Goal: Task Accomplishment & Management: Complete application form

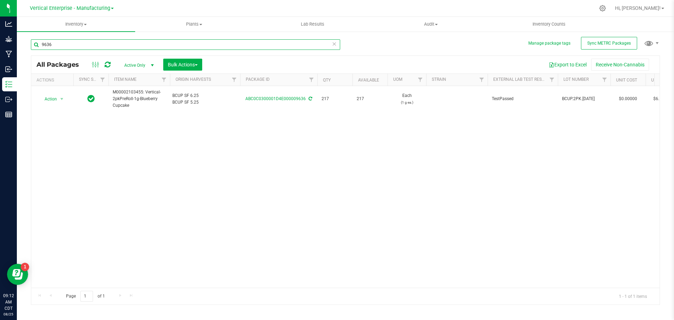
drag, startPoint x: 70, startPoint y: 41, endPoint x: 74, endPoint y: 48, distance: 8.2
click at [70, 41] on input "9636" at bounding box center [185, 44] width 309 height 11
click at [74, 47] on input "9636" at bounding box center [185, 44] width 309 height 11
type input "9"
type input "9981"
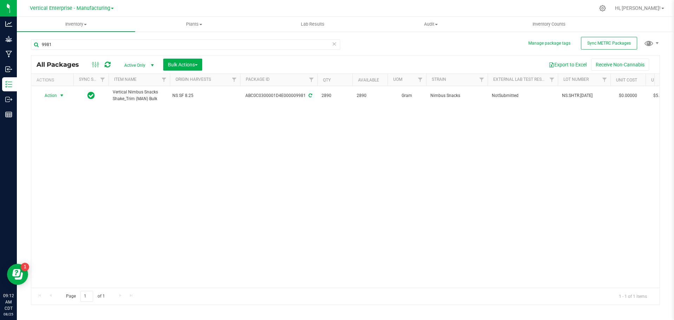
click at [52, 96] on span "Action" at bounding box center [47, 96] width 19 height 10
click at [57, 116] on li "Create package" at bounding box center [61, 117] width 44 height 11
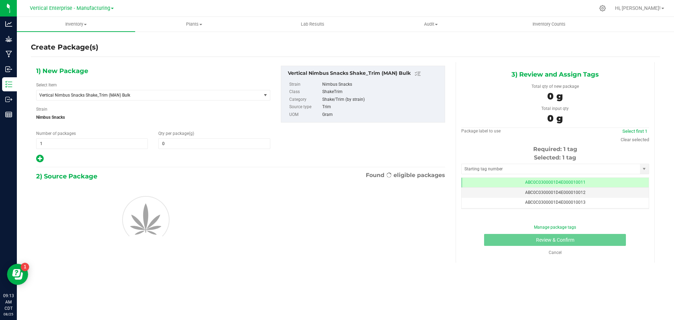
type input "0.0000"
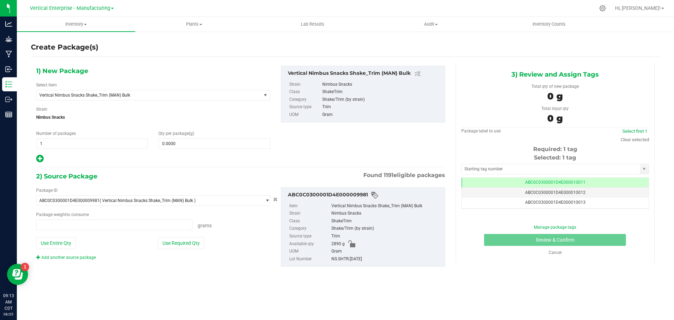
type input "0.0000 g"
click at [103, 94] on span "Vertical Nimbus Snacks Shake_Trim (MAN) Bulk" at bounding box center [144, 95] width 210 height 5
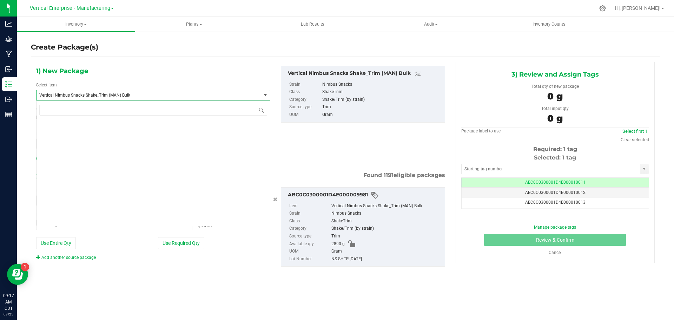
scroll to position [53742, 0]
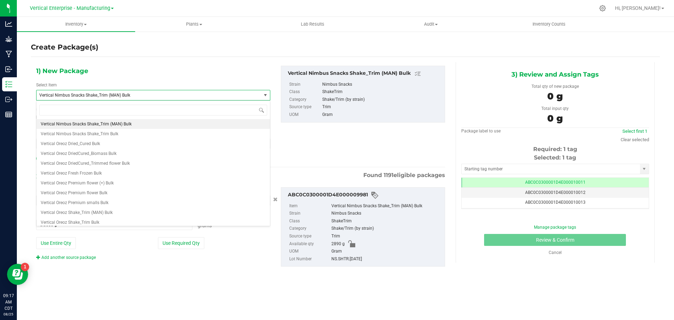
click at [103, 94] on span "Vertical Nimbus Snacks Shake_Trim (MAN) Bulk" at bounding box center [144, 95] width 210 height 5
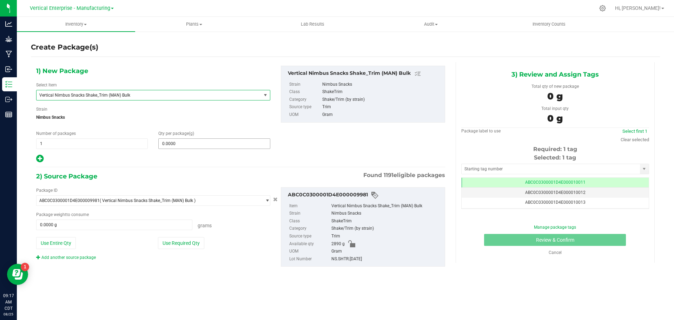
click at [217, 142] on span "0.0000 0" at bounding box center [214, 143] width 112 height 11
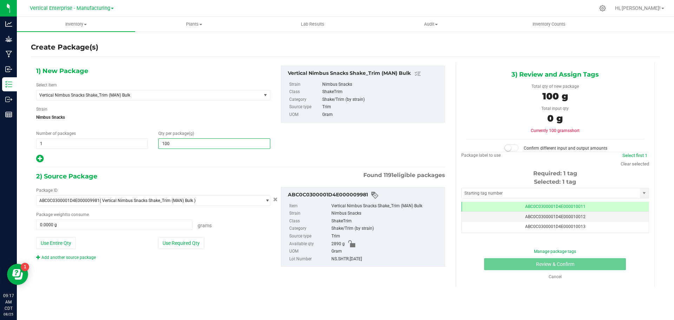
type input "1000"
type input "1,000.0000"
click at [174, 232] on div "Package ID ABC0C0300001D4E000009981 ( Vertical Nimbus Snacks Shake_Trim (MAN) B…" at bounding box center [153, 223] width 245 height 73
click at [189, 243] on button "Use Required Qty" at bounding box center [181, 243] width 46 height 12
type input "1000.0000 g"
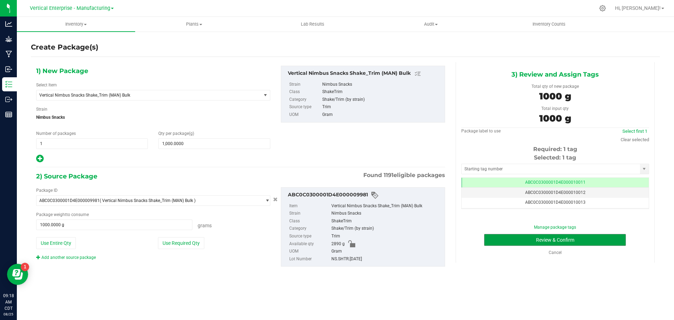
click at [577, 245] on button "Review & Confirm" at bounding box center [555, 240] width 142 height 12
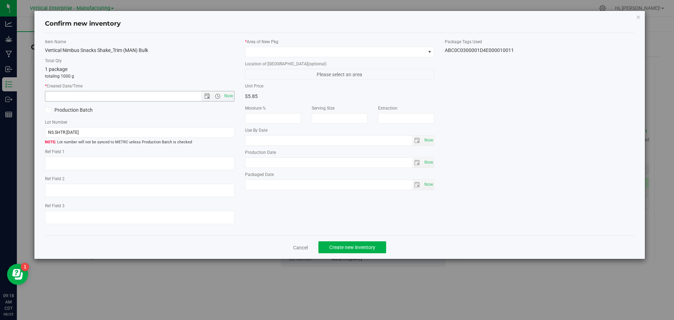
click at [222, 95] on span "Open the time view" at bounding box center [217, 96] width 12 height 6
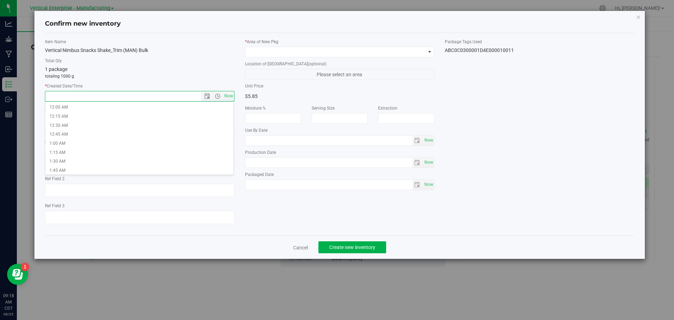
click at [227, 93] on span "Now" at bounding box center [229, 96] width 12 height 10
type input "[DATE] 9:18 AM"
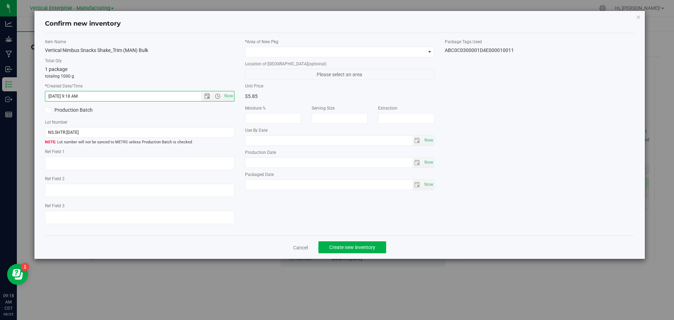
click at [45, 110] on span at bounding box center [48, 110] width 6 height 6
click at [0, 0] on input "Production Batch" at bounding box center [0, 0] width 0 height 0
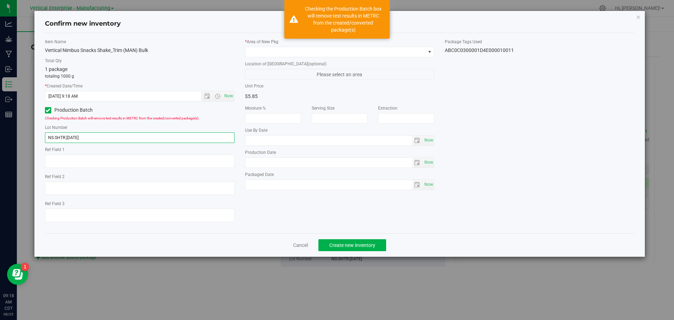
click at [87, 138] on input "NS.SHTR.[DATE]" at bounding box center [140, 137] width 190 height 11
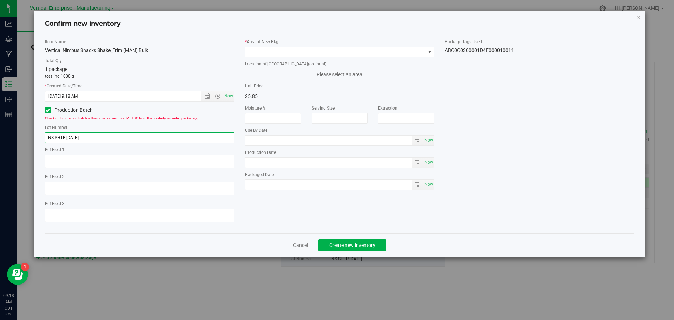
type input "NS.SHTR.[DATE]"
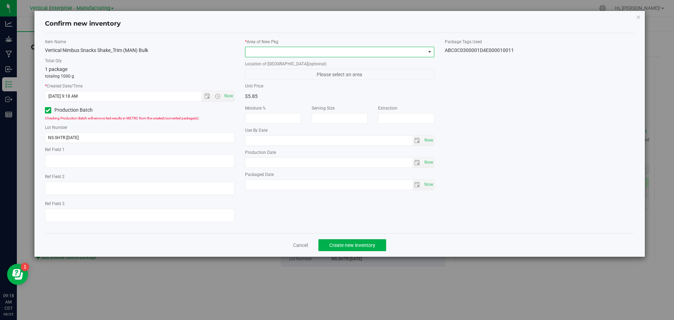
click at [284, 51] on span at bounding box center [335, 52] width 180 height 10
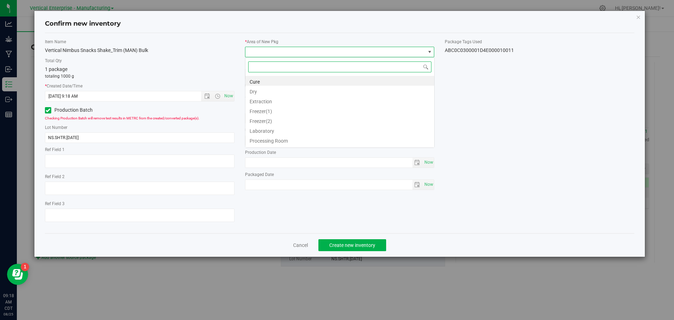
scroll to position [11, 190]
type input "va"
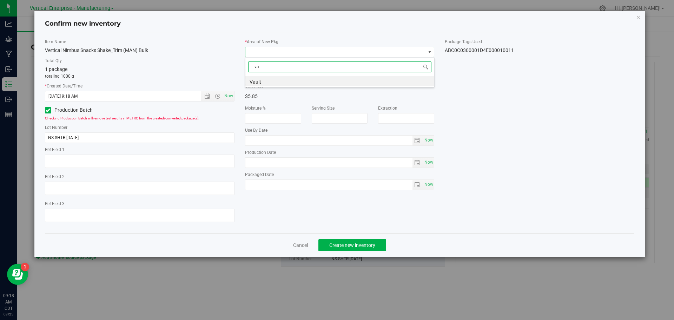
click at [266, 78] on li "Vault" at bounding box center [339, 81] width 189 height 10
click at [355, 245] on span "Create new inventory" at bounding box center [352, 245] width 46 height 6
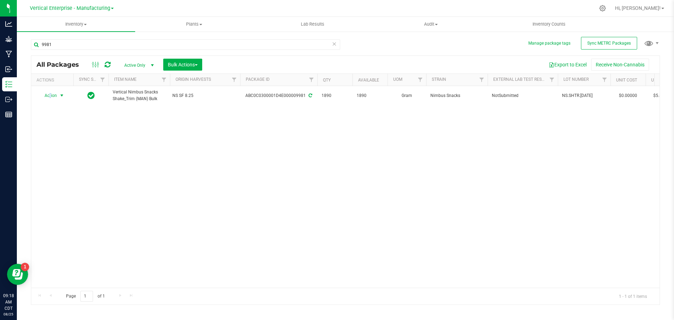
click at [50, 97] on span "Action" at bounding box center [47, 96] width 19 height 10
click at [55, 116] on li "Create package" at bounding box center [61, 117] width 44 height 11
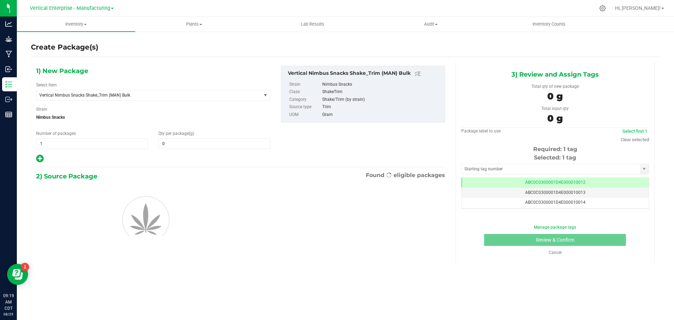
type input "0.0000"
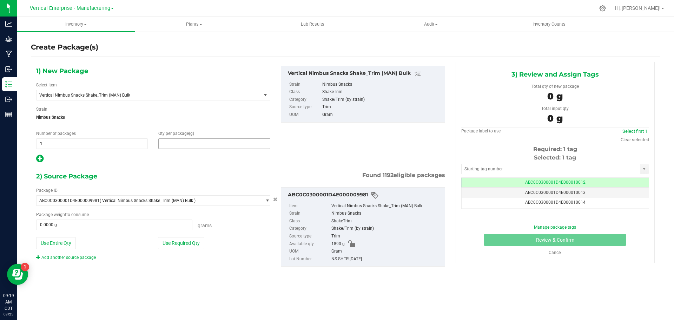
click at [198, 148] on span at bounding box center [214, 143] width 112 height 11
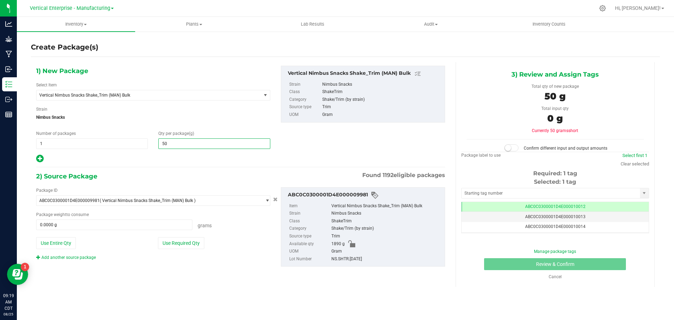
type input "500"
type input "500.0000"
click at [186, 242] on button "Use Required Qty" at bounding box center [181, 243] width 46 height 12
type input "500.0000 g"
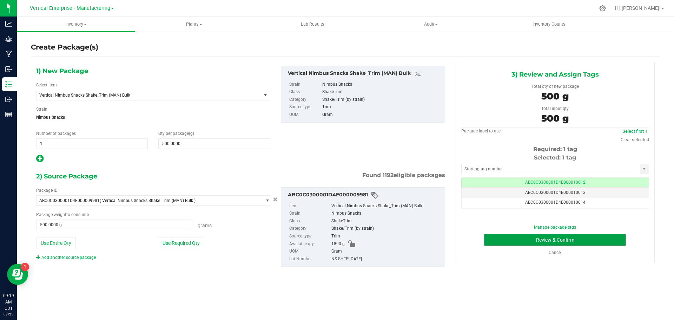
click at [586, 235] on button "Review & Confirm" at bounding box center [555, 240] width 142 height 12
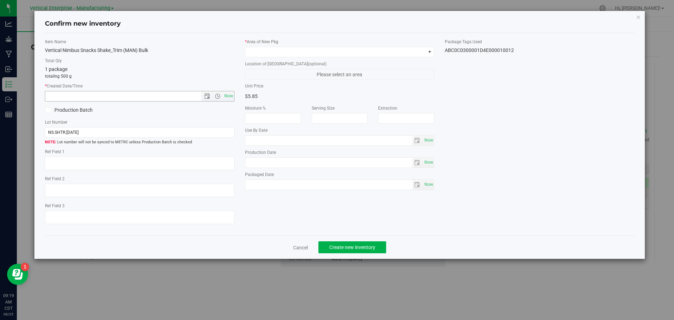
click at [229, 95] on span "Now" at bounding box center [229, 96] width 12 height 10
type input "[DATE] 9:19 AM"
click at [275, 52] on span at bounding box center [335, 52] width 180 height 10
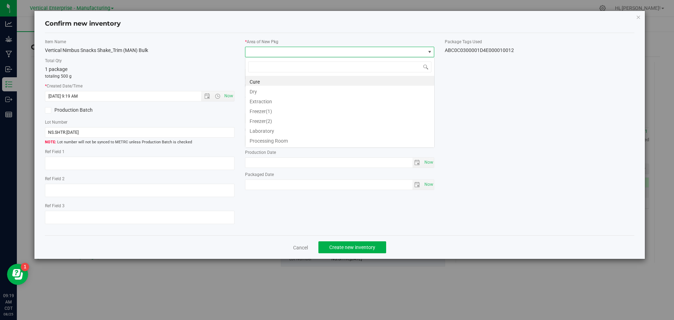
scroll to position [11, 190]
type input "va"
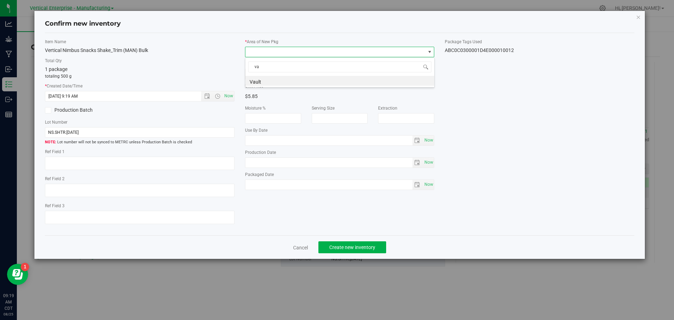
click at [278, 81] on li "Vault" at bounding box center [339, 81] width 189 height 10
click at [361, 246] on span "Create new inventory" at bounding box center [352, 247] width 46 height 6
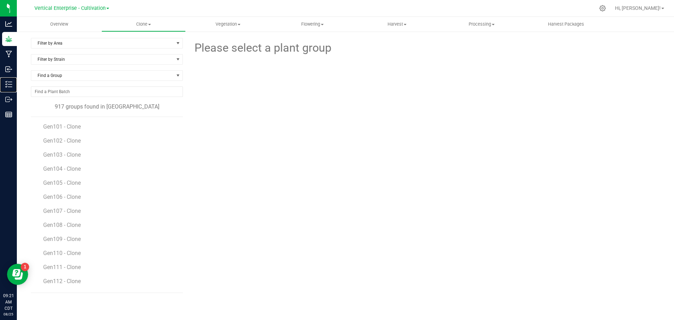
click at [0, 0] on p "Inventory" at bounding box center [0, 0] width 0 height 0
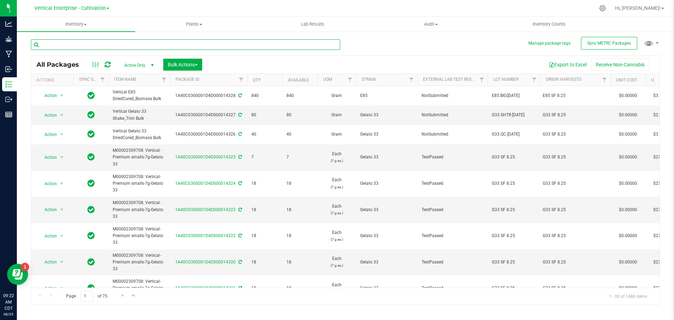
click at [64, 45] on input "text" at bounding box center [185, 44] width 309 height 11
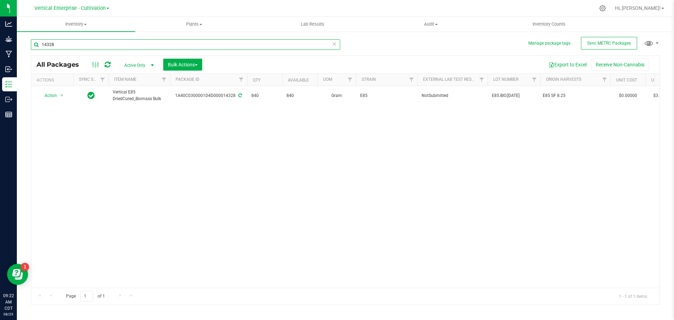
type input "14328"
click at [0, 0] on p "Grow" at bounding box center [0, 0] width 0 height 0
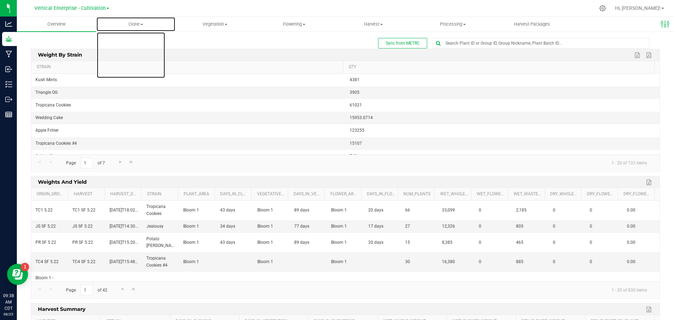
click at [139, 21] on span "Clone" at bounding box center [136, 24] width 79 height 6
click at [142, 45] on span "Create plants" at bounding box center [121, 42] width 50 height 6
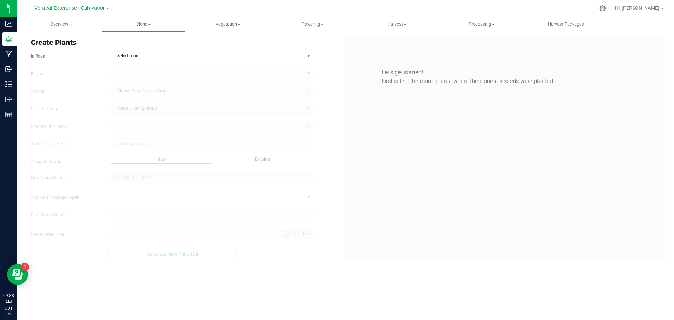
type input "8/25/2025 9:38 AM"
click at [151, 57] on span "Select room" at bounding box center [207, 56] width 193 height 10
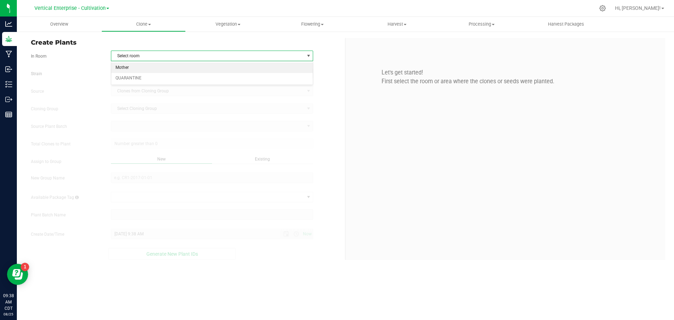
click at [148, 68] on li "Mother" at bounding box center [212, 68] width 202 height 11
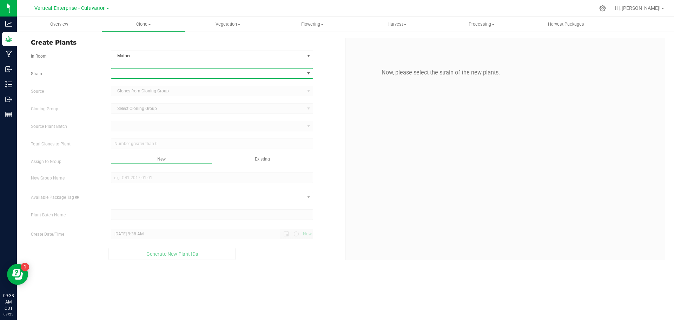
click at [130, 73] on span at bounding box center [207, 73] width 193 height 10
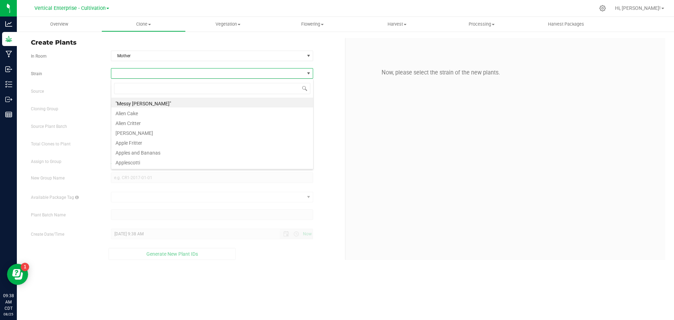
scroll to position [11, 202]
type input "e"
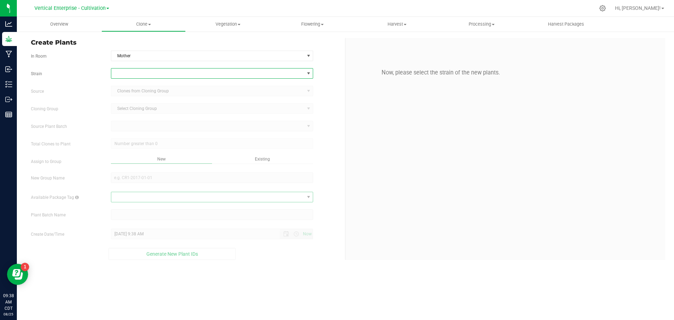
click at [119, 70] on span at bounding box center [207, 73] width 193 height 10
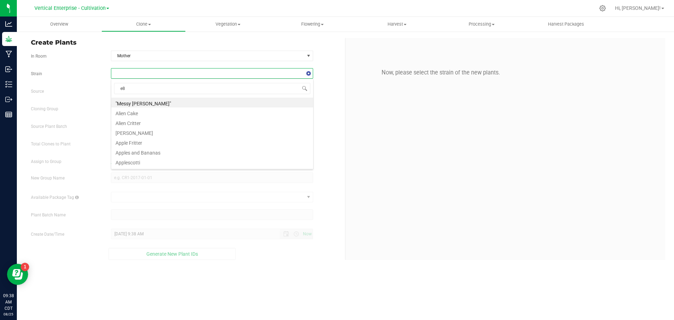
type input "e85"
click at [126, 101] on li "E85" at bounding box center [212, 103] width 202 height 10
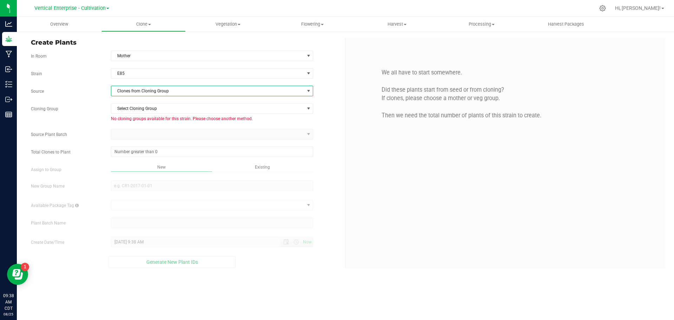
click at [117, 92] on span "Clones from Cloning Group" at bounding box center [207, 91] width 193 height 10
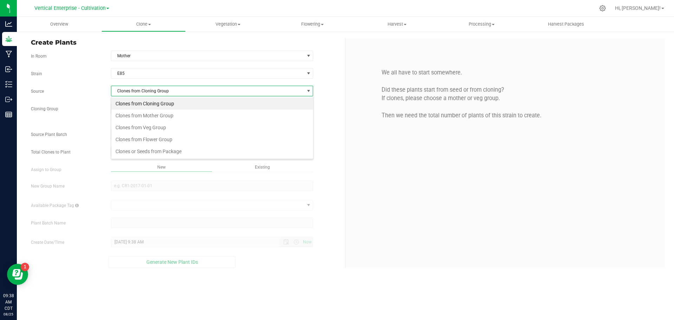
scroll to position [11, 202]
click at [143, 118] on li "Clones from Mother Group" at bounding box center [212, 116] width 202 height 12
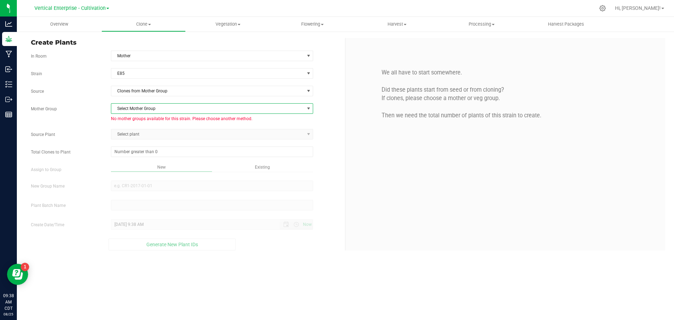
click at [136, 108] on span "Select Mother Group" at bounding box center [207, 109] width 193 height 10
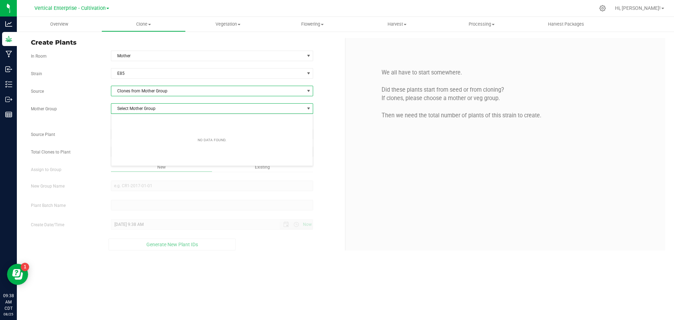
click at [136, 91] on span "Clones from Mother Group" at bounding box center [207, 91] width 193 height 10
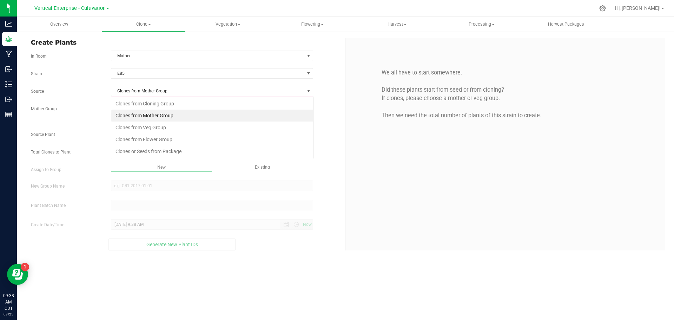
scroll to position [11, 202]
click at [135, 123] on li "Clones from Veg Group" at bounding box center [212, 128] width 202 height 12
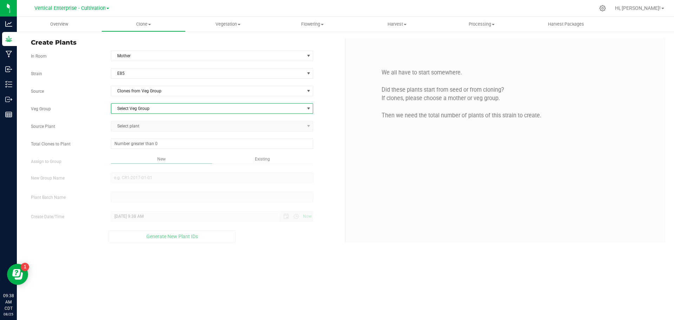
click at [134, 111] on span "Select Veg Group" at bounding box center [207, 109] width 193 height 10
click at [140, 120] on li "Mother - Veg" at bounding box center [212, 120] width 202 height 11
click at [126, 126] on span "Select plant" at bounding box center [207, 126] width 193 height 10
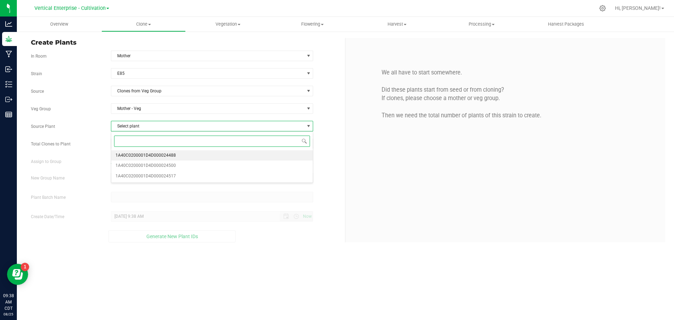
click at [130, 155] on span "1A40C0200001D4D000024488" at bounding box center [146, 155] width 60 height 9
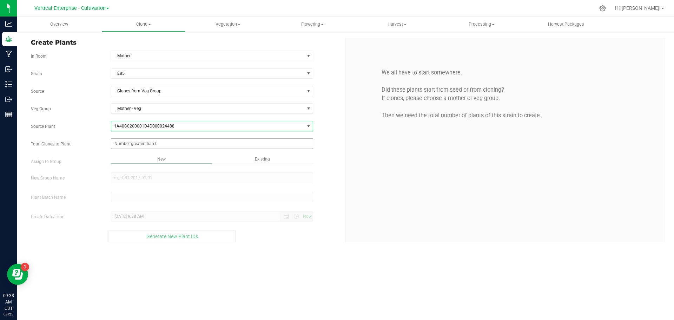
click at [128, 144] on span at bounding box center [212, 143] width 203 height 11
type input "0"
click at [132, 143] on span at bounding box center [212, 143] width 203 height 11
type input "263"
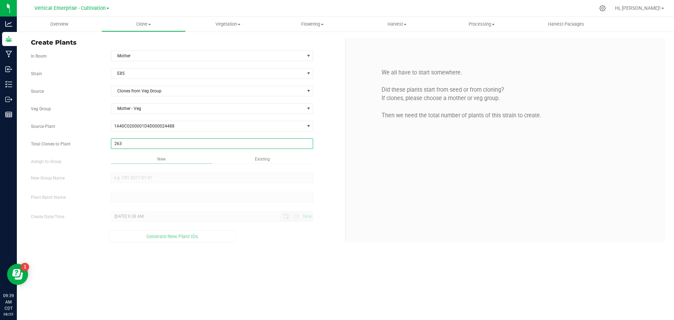
type input "263"
click at [419, 178] on div "Overview Clone Create plants Cloning groups Cloning plant batches Apply to plan…" at bounding box center [345, 168] width 657 height 303
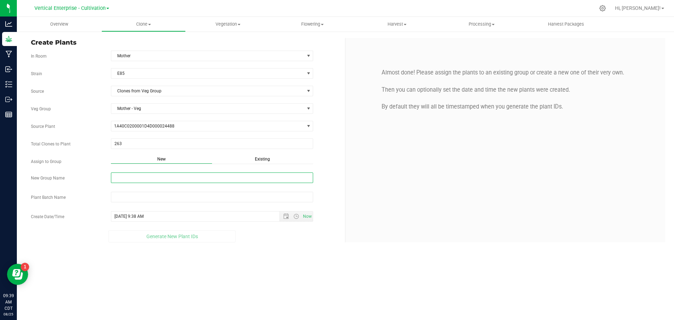
click at [138, 180] on input "New Group Name" at bounding box center [212, 177] width 203 height 11
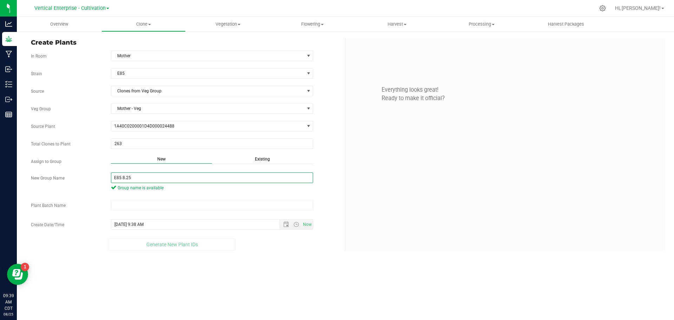
drag, startPoint x: 146, startPoint y: 180, endPoint x: 105, endPoint y: 180, distance: 41.1
click at [106, 180] on div "E85 8.25 Group name is available" at bounding box center [212, 182] width 213 height 20
type input "E85 8.25"
click at [125, 205] on input "text" at bounding box center [212, 205] width 203 height 11
paste input "E85 8.25"
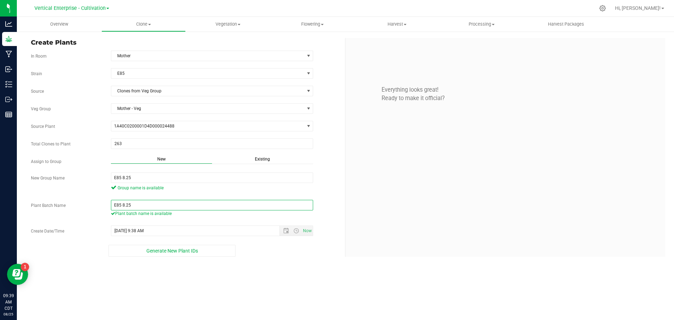
type input "E85 8.25"
click at [169, 251] on span "Generate New Plant IDs" at bounding box center [172, 251] width 52 height 6
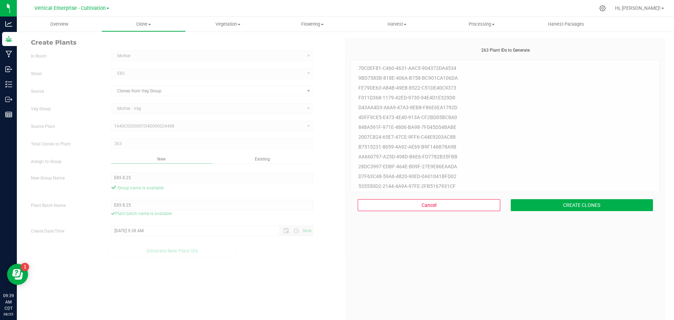
scroll to position [21, 0]
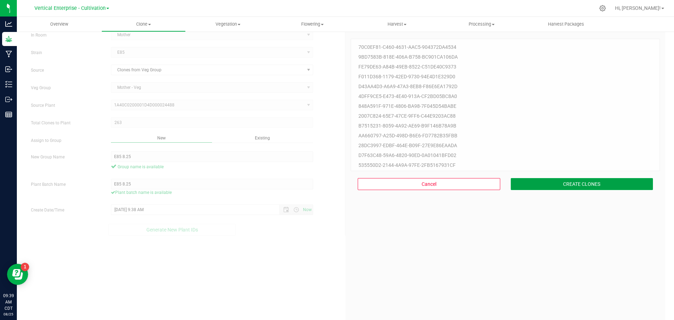
click at [591, 185] on button "CREATE CLONES" at bounding box center [582, 184] width 143 height 12
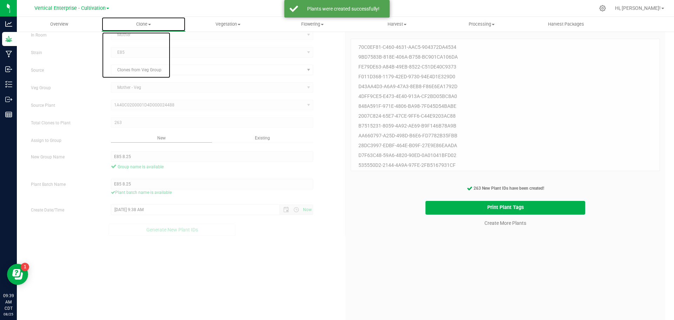
click at [152, 24] on span "Clone" at bounding box center [144, 24] width 84 height 6
click at [145, 49] on span "Cloning groups" at bounding box center [128, 51] width 53 height 6
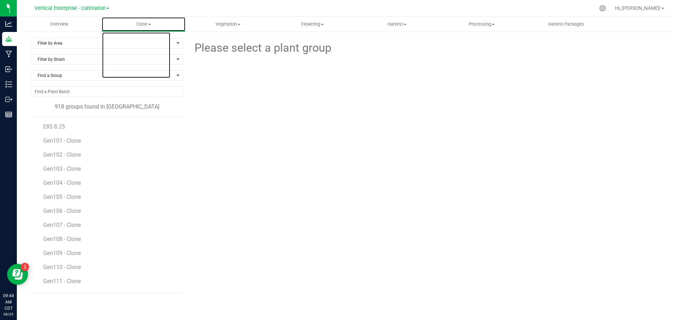
click at [151, 25] on span at bounding box center [149, 24] width 3 height 1
click at [151, 49] on span "Cloning groups" at bounding box center [128, 51] width 53 height 6
click at [100, 126] on li "E85 8.25" at bounding box center [110, 124] width 135 height 14
click at [54, 129] on span "E85 8.25" at bounding box center [54, 126] width 22 height 7
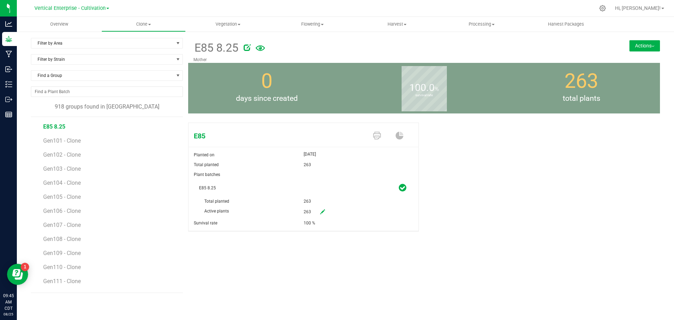
click at [645, 44] on button "Actions" at bounding box center [645, 45] width 31 height 11
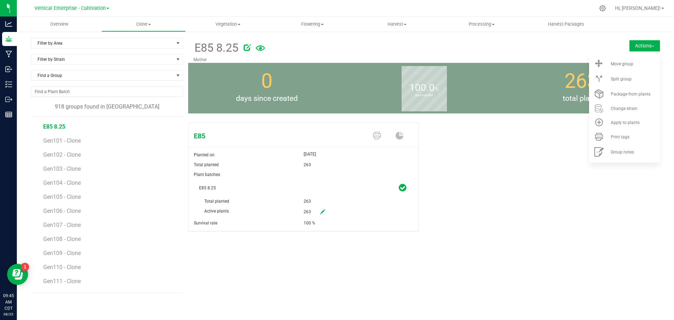
click at [646, 60] on li "Move group" at bounding box center [624, 63] width 71 height 15
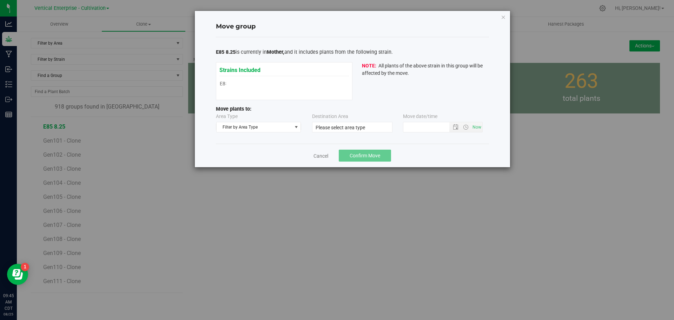
type input "8/25/2025 9:44 AM"
click at [243, 127] on span "Filter by Area Type" at bounding box center [255, 127] width 76 height 10
click at [244, 165] on li "Vegetative" at bounding box center [259, 160] width 84 height 11
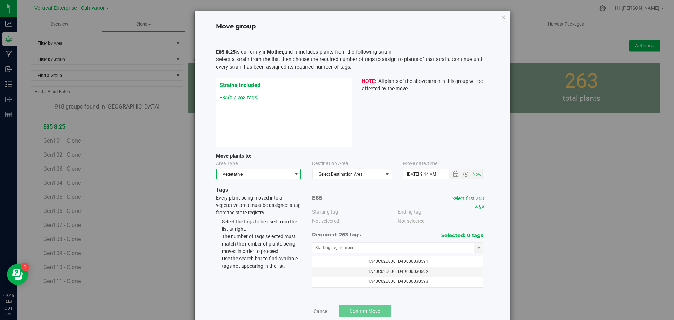
click at [371, 182] on div "E85 8.25 is currently in Mother, and it includes plants from the following stra…" at bounding box center [352, 168] width 273 height 240
click at [363, 173] on span "Select Destination Area" at bounding box center [348, 174] width 70 height 10
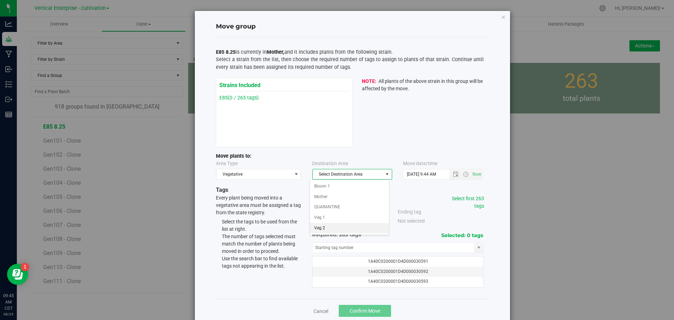
click at [329, 229] on li "Veg 2" at bounding box center [349, 228] width 79 height 11
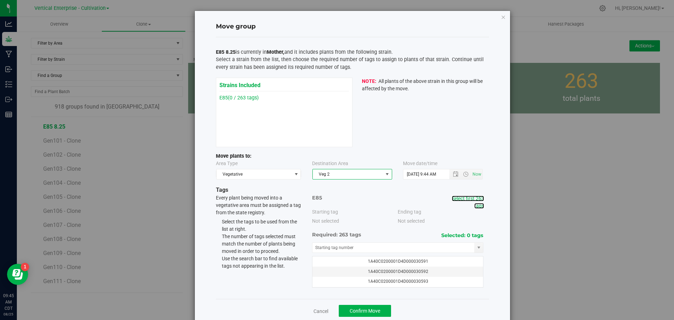
click at [469, 200] on link "Select first 263 tags" at bounding box center [468, 202] width 32 height 13
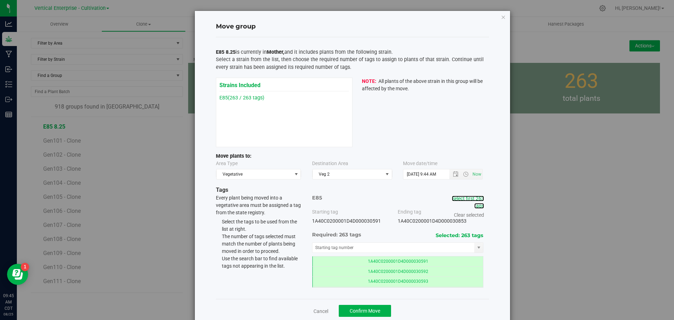
scroll to position [13, 0]
